Goal: Information Seeking & Learning: Find specific fact

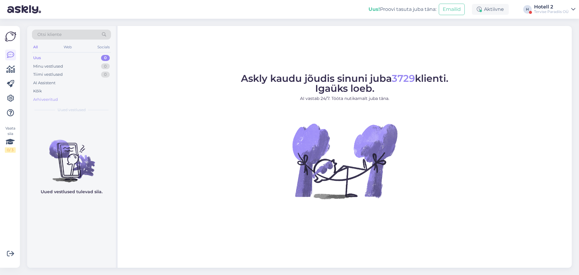
click at [53, 98] on div "Arhiveeritud" at bounding box center [45, 100] width 25 height 6
click at [41, 99] on div "Arhiveeritud" at bounding box center [45, 100] width 25 height 6
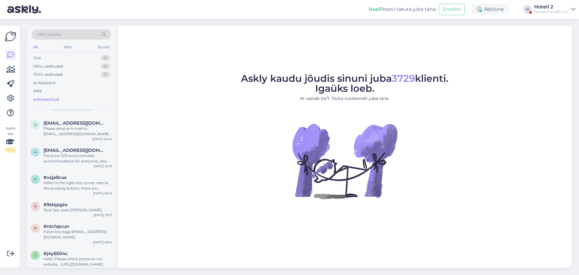
click at [56, 33] on span "Otsi kliente" at bounding box center [49, 34] width 24 height 6
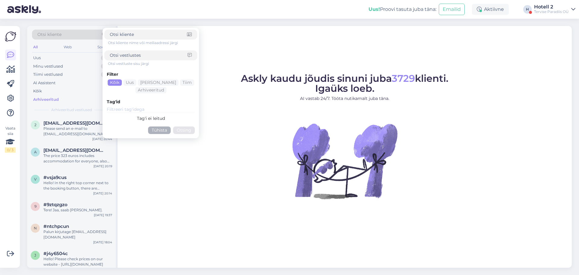
drag, startPoint x: 56, startPoint y: 33, endPoint x: 168, endPoint y: 35, distance: 112.8
click at [168, 35] on input at bounding box center [148, 34] width 77 height 6
paste input "#hatirs5s"
type input "#hatirs5s"
click at [184, 132] on button "Otsing" at bounding box center [184, 130] width 22 height 8
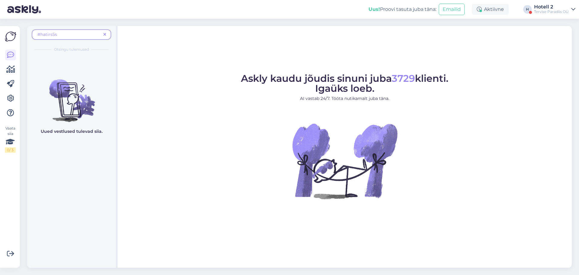
click at [65, 35] on span "#hatirs5s" at bounding box center [69, 34] width 64 height 6
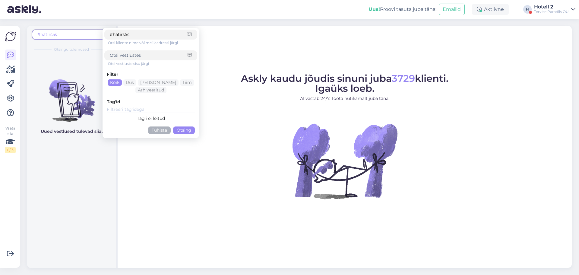
click at [133, 63] on div "Otsi vestluste sisu järgi" at bounding box center [152, 63] width 89 height 5
click at [134, 62] on div "Otsi vestluste sisu järgi" at bounding box center [152, 63] width 89 height 5
click at [130, 62] on div "Otsi vestluste sisu järgi" at bounding box center [152, 63] width 89 height 5
drag, startPoint x: 136, startPoint y: 34, endPoint x: 68, endPoint y: 30, distance: 68.9
click at [74, 30] on div "#hatirs5s #hatirs5s Otsi kliente nime või meiliaadressi järgi Otsi vestluste si…" at bounding box center [71, 37] width 79 height 14
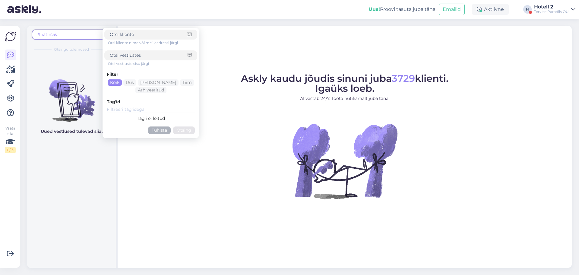
click at [121, 60] on div at bounding box center [150, 55] width 93 height 10
click at [121, 64] on div "Otsi vestluste sisu järgi" at bounding box center [152, 63] width 89 height 5
click at [140, 56] on input at bounding box center [149, 55] width 78 height 6
paste input "#hatirs5s"
type input "#hatirs5s"
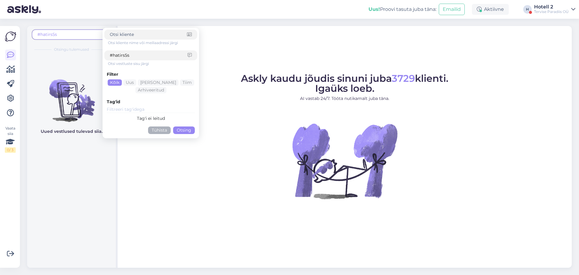
click at [181, 131] on button "Otsing" at bounding box center [184, 130] width 22 height 8
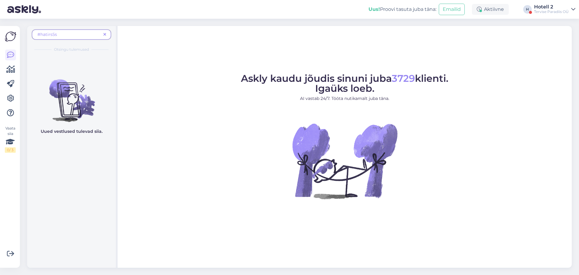
click at [40, 35] on span "#hatirs5s" at bounding box center [47, 34] width 20 height 5
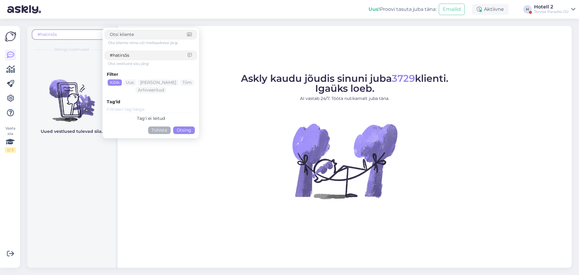
click at [138, 32] on input at bounding box center [148, 34] width 77 height 6
drag, startPoint x: 133, startPoint y: 55, endPoint x: 0, endPoint y: 63, distance: 133.6
click at [13, 59] on div "Vaata siia 0 / 3 Võimalused Veendu, et Askly loob sulle väärtust. Sulge Ühenda …" at bounding box center [289, 147] width 579 height 256
